Goal: Transaction & Acquisition: Obtain resource

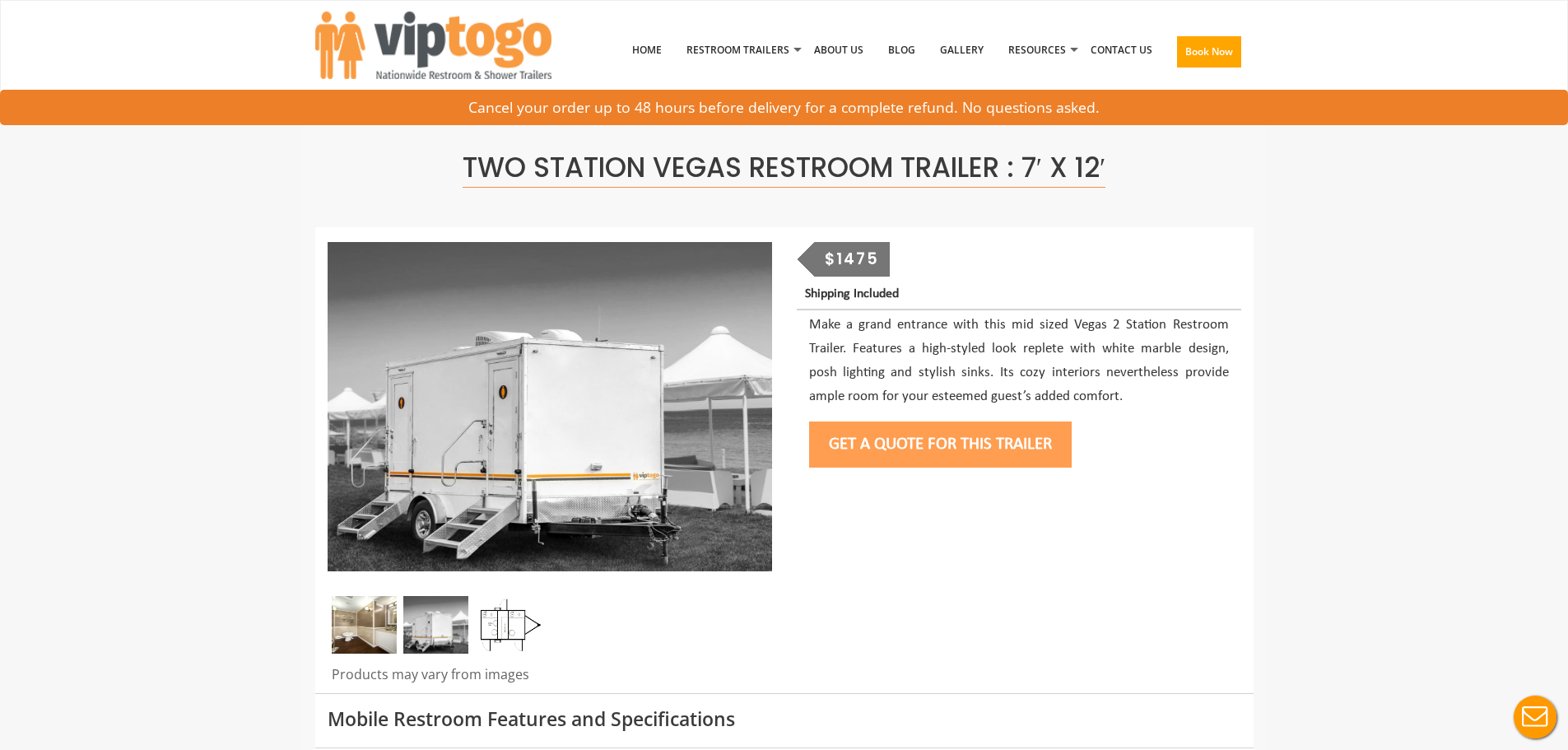
click at [872, 451] on button "Get a Quote for this Trailer" at bounding box center [940, 444] width 262 height 46
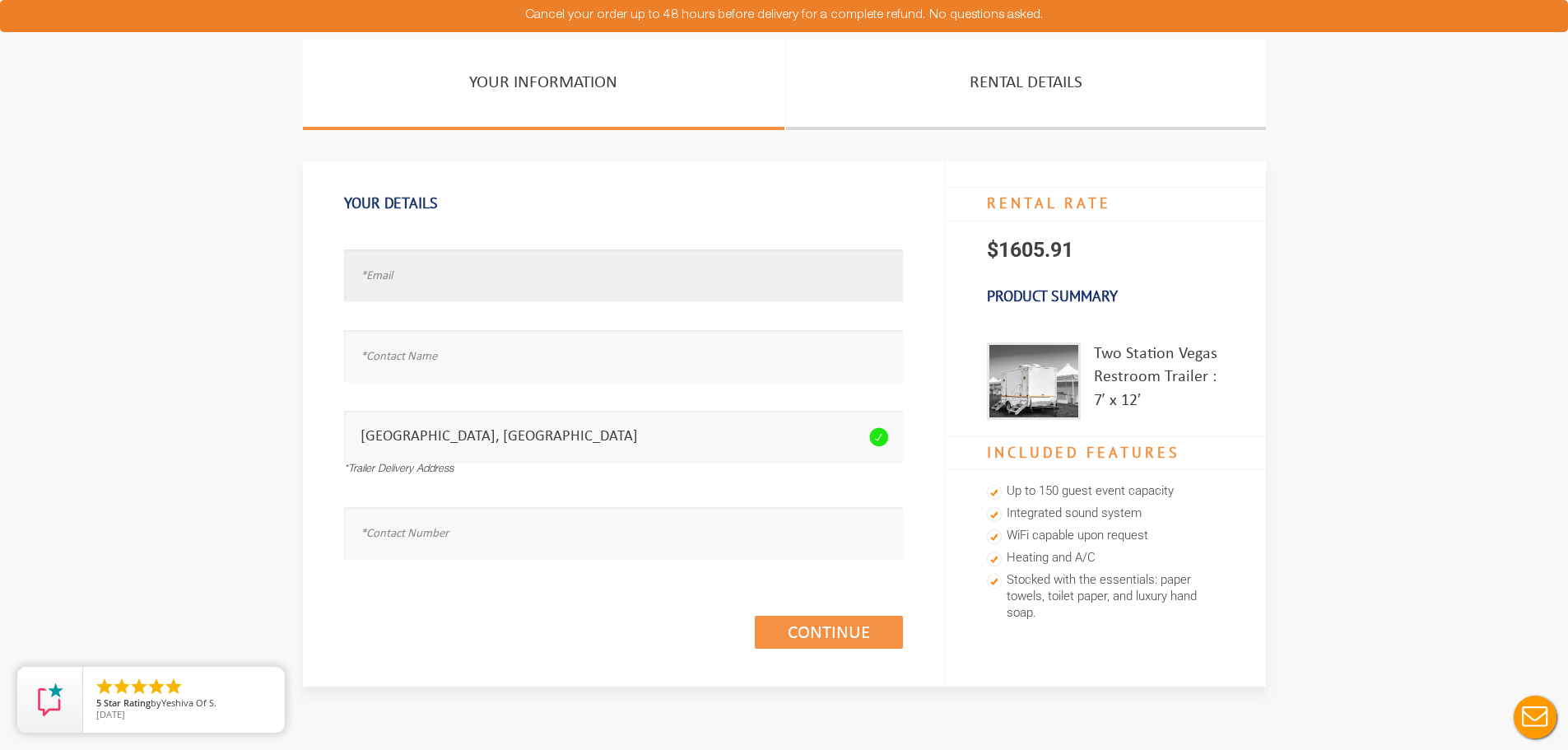
paste input "fturano1@aol.com"
type input "fturano1@aol.com"
click at [438, 362] on input "text" at bounding box center [624, 356] width 559 height 52
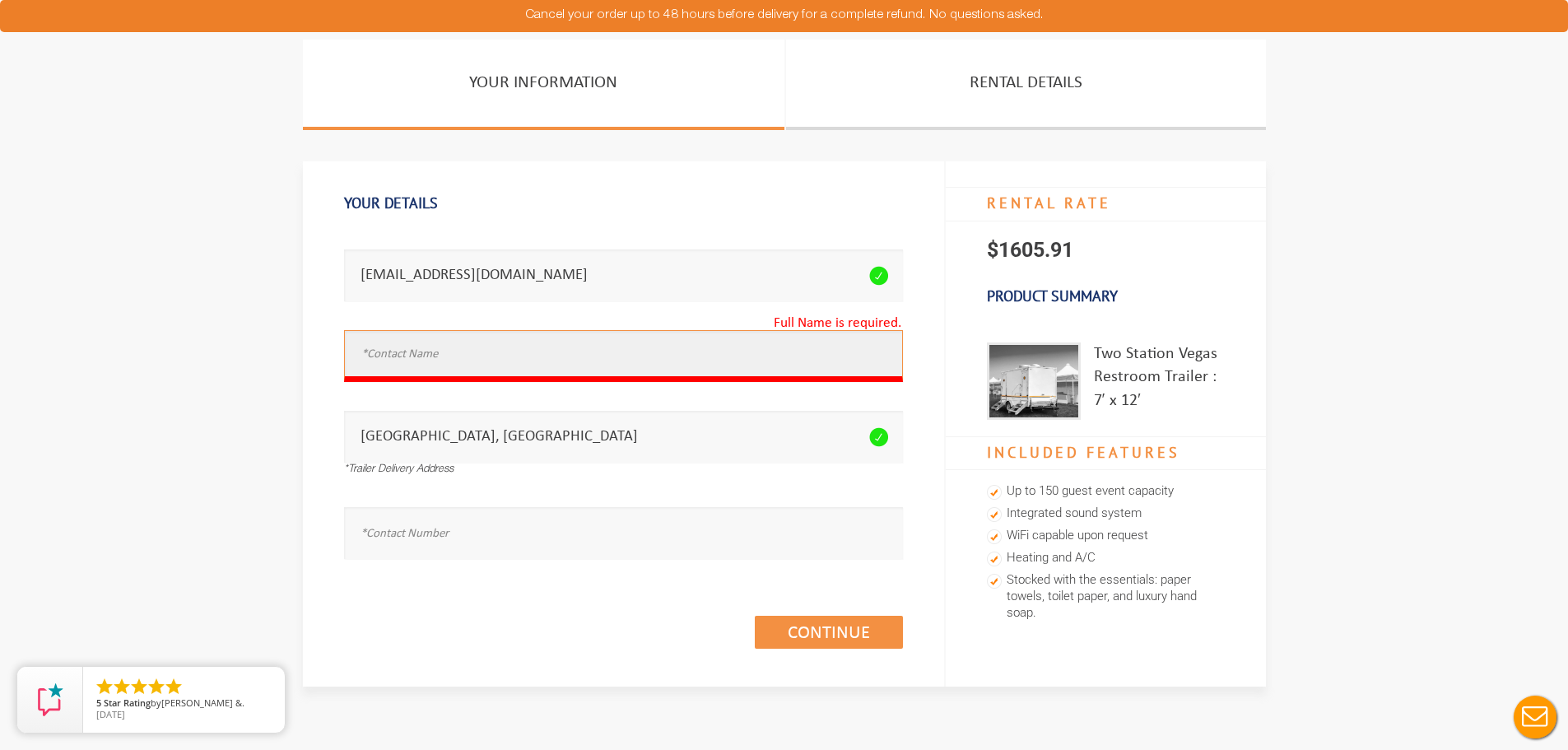
click at [427, 380] on input "text" at bounding box center [624, 356] width 559 height 52
paste input "Frank Turano"
type input "Frank Turano"
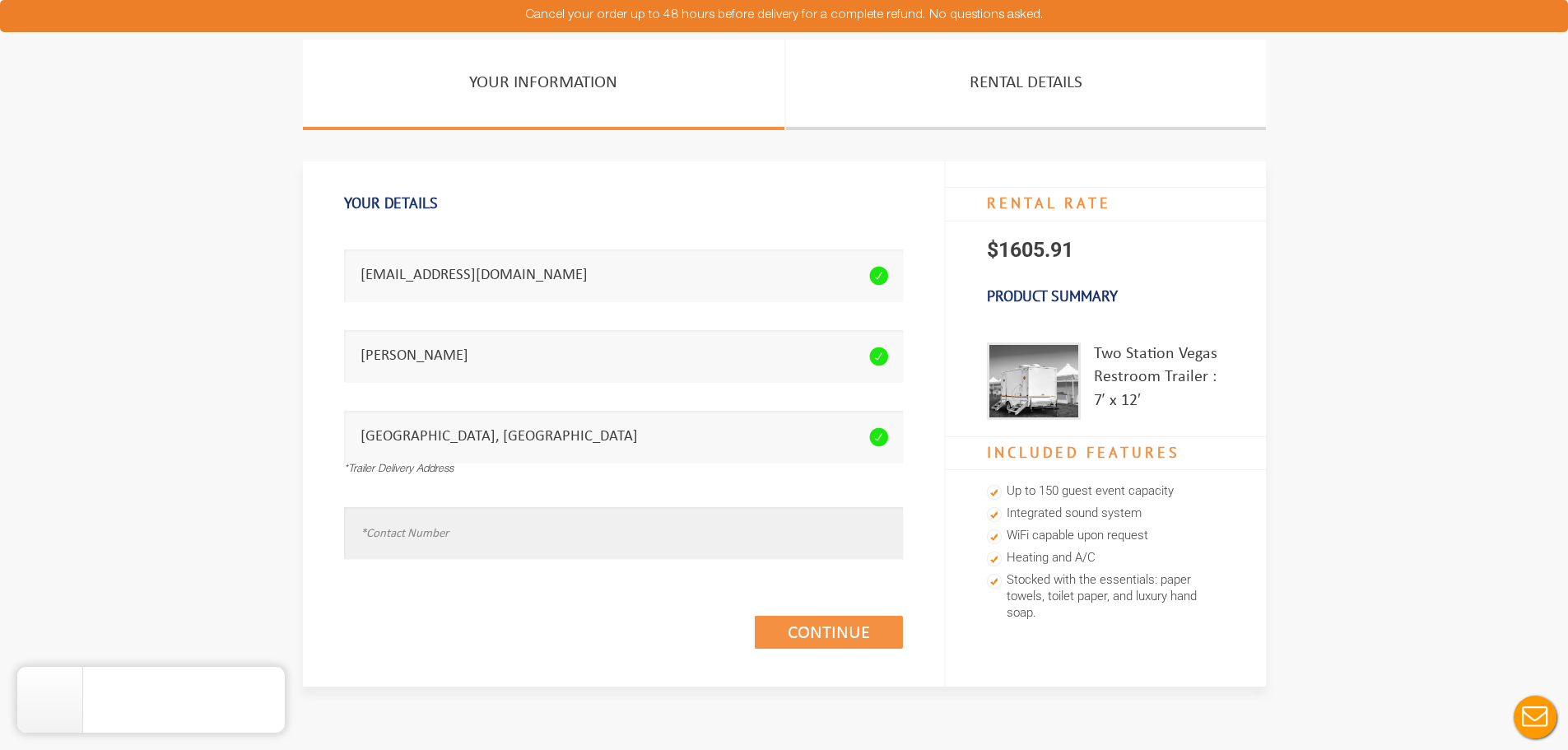
drag, startPoint x: 457, startPoint y: 498, endPoint x: 412, endPoint y: 538, distance: 60.2
paste input "9178075028"
drag, startPoint x: 385, startPoint y: 535, endPoint x: 507, endPoint y: 535, distance: 122.0
click at [387, 535] on input "9178075028" at bounding box center [624, 533] width 559 height 52
click at [414, 534] on input "917.8075028" at bounding box center [624, 533] width 559 height 52
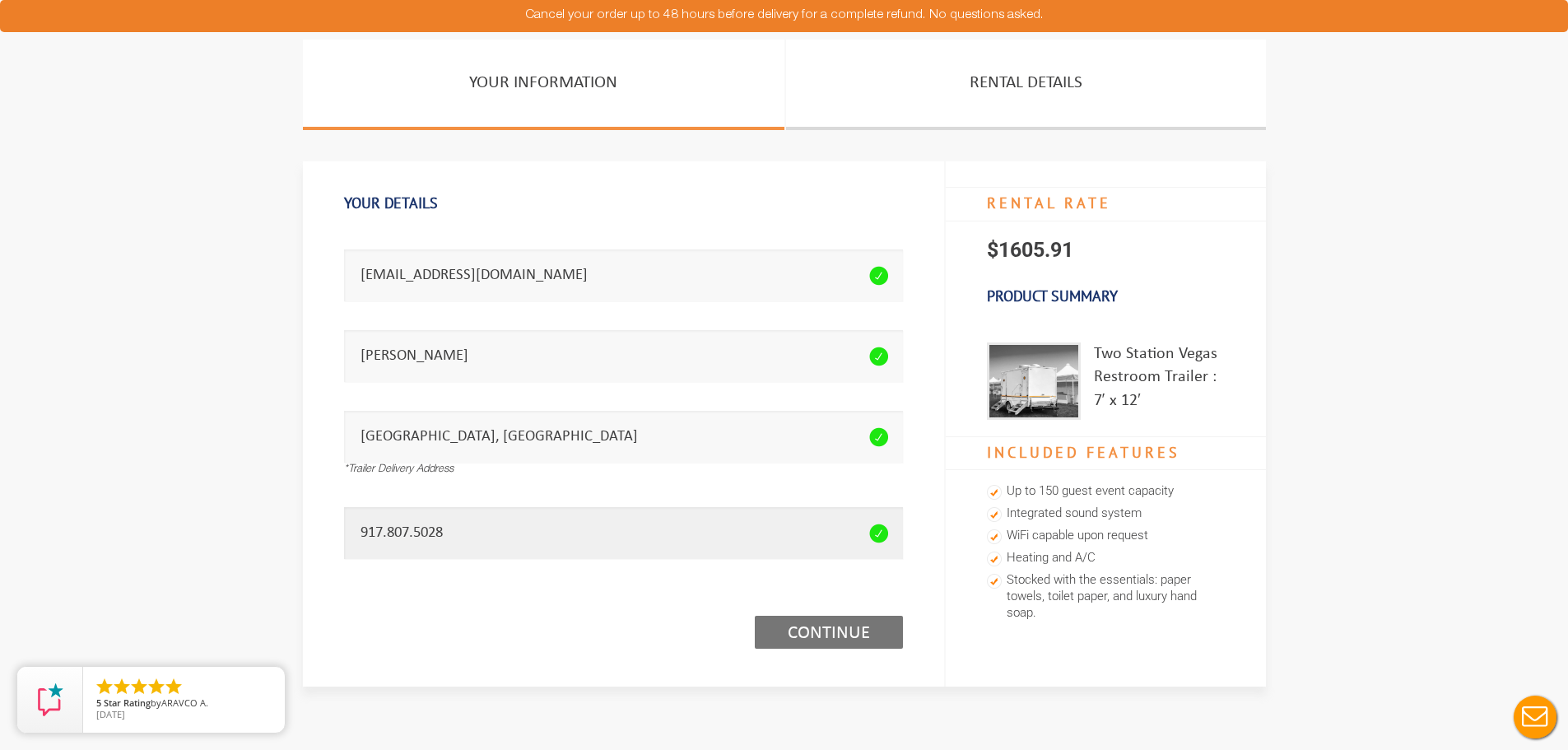
type input "917.807.5028"
click at [270, 679] on icon "close" at bounding box center [268, 683] width 16 height 16
click at [848, 634] on link "Continue (1/3)" at bounding box center [829, 632] width 148 height 33
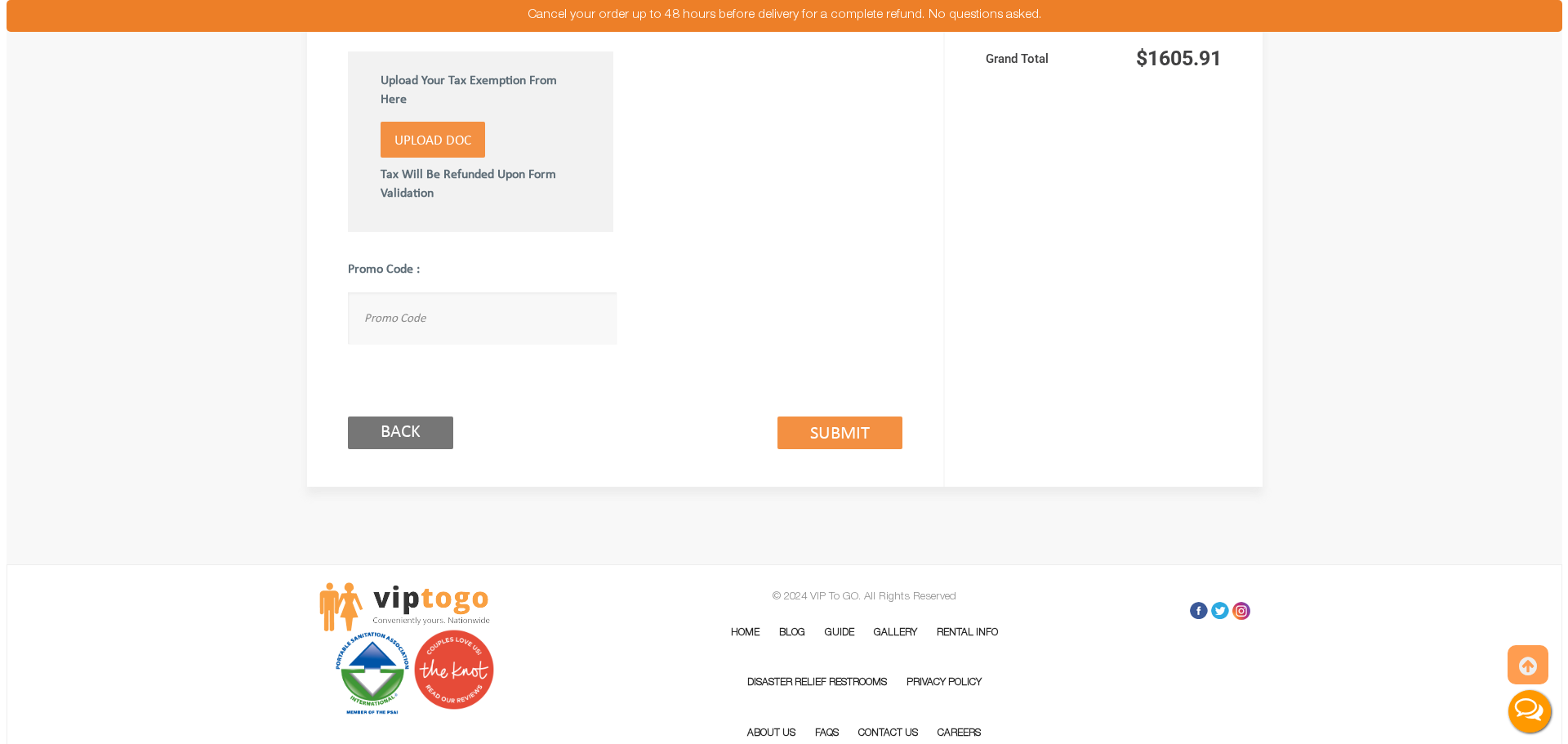
scroll to position [980, 0]
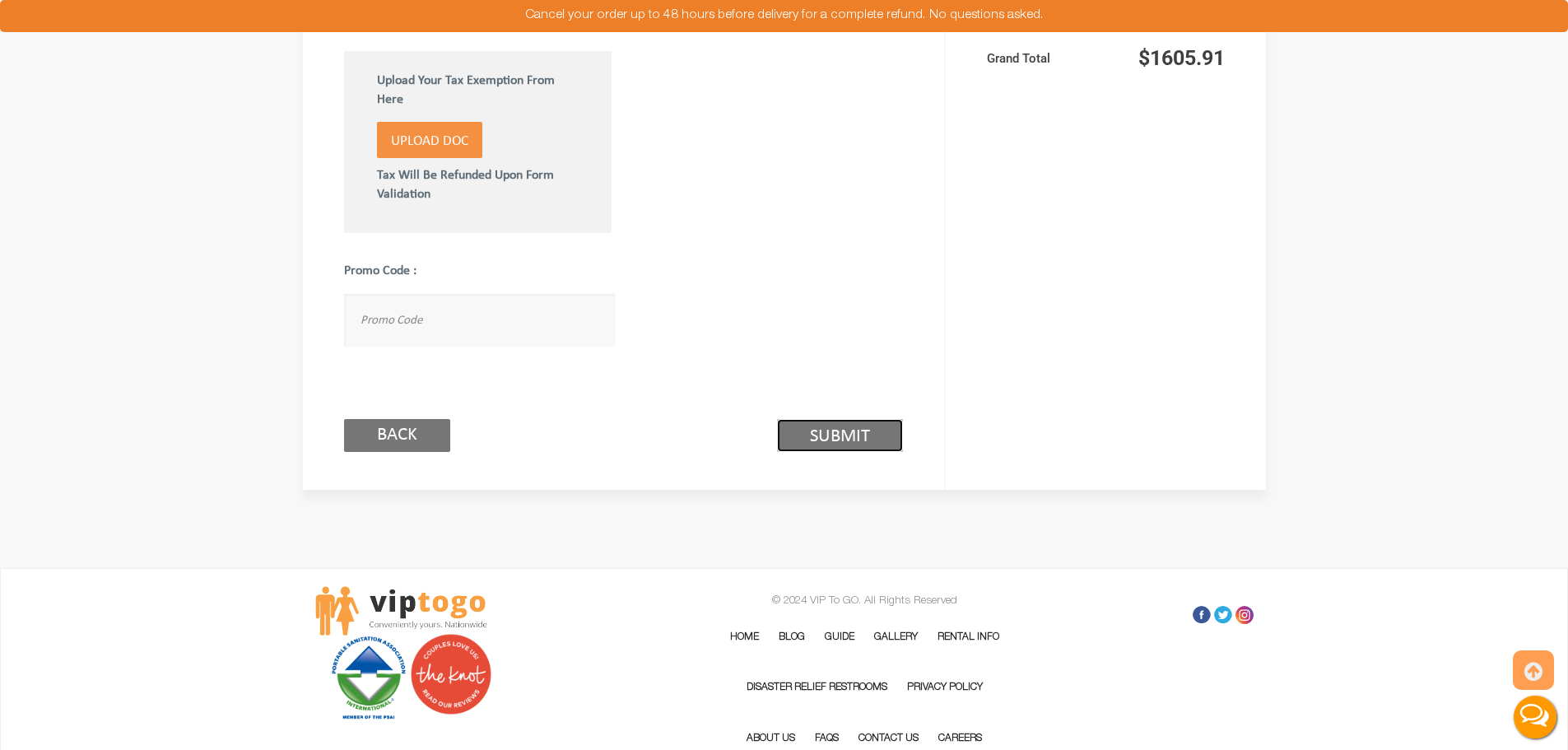
click at [855, 443] on link "Submit (2/3)" at bounding box center [839, 436] width 126 height 33
